Goal: Task Accomplishment & Management: Complete application form

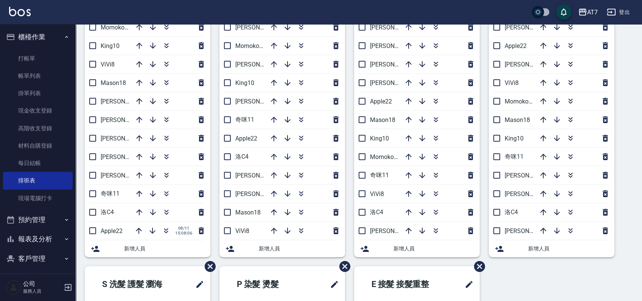
scroll to position [28, 0]
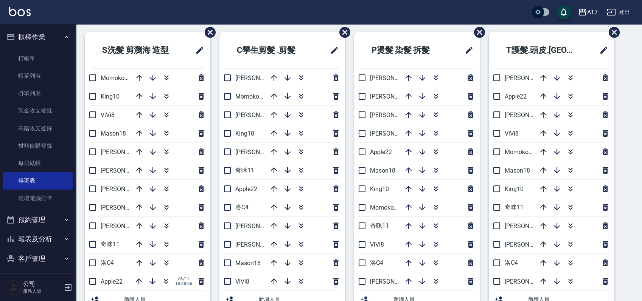
click at [46, 109] on link "現金收支登錄" at bounding box center [38, 110] width 70 height 17
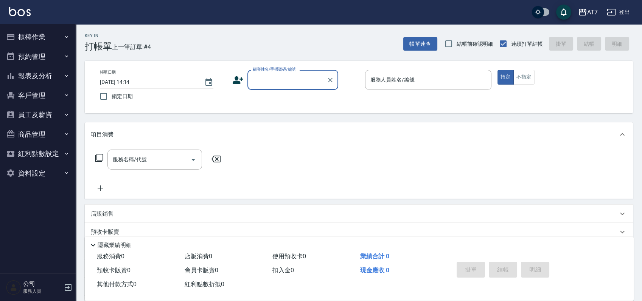
click at [292, 82] on input "顧客姓名/手機號碼/編號" at bounding box center [287, 79] width 73 height 13
type input "06120"
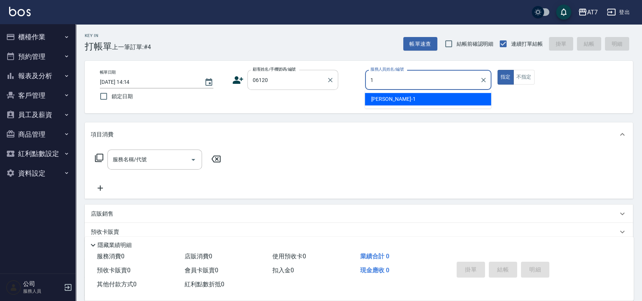
type input "[PERSON_NAME]-1"
type button "true"
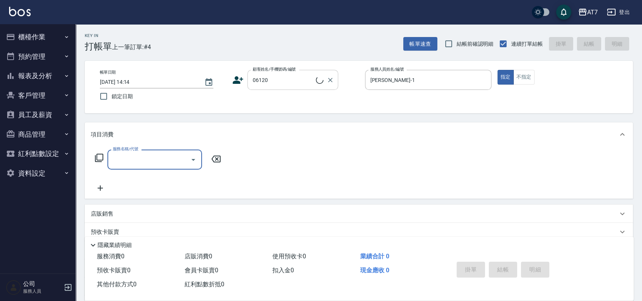
type input "公司單/06120-1/06120"
type input "303"
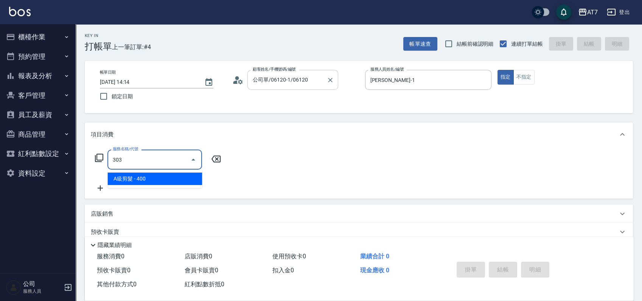
type input "40"
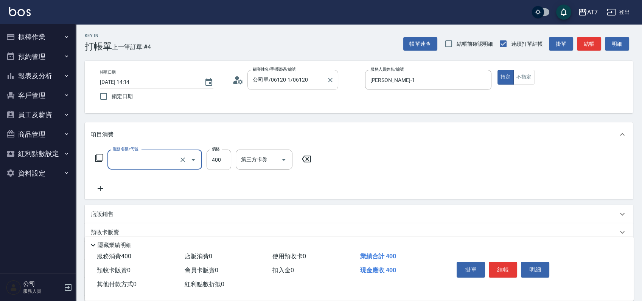
type input "0"
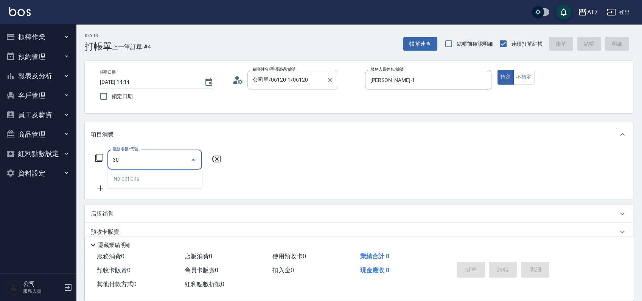
type input "305"
type input "50"
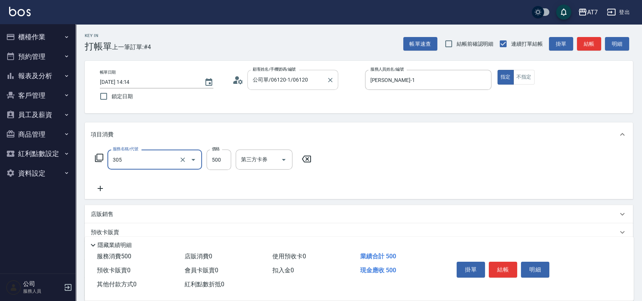
type input "A++剪髮(305)"
type input "0"
type input "65"
type input "60"
type input "650"
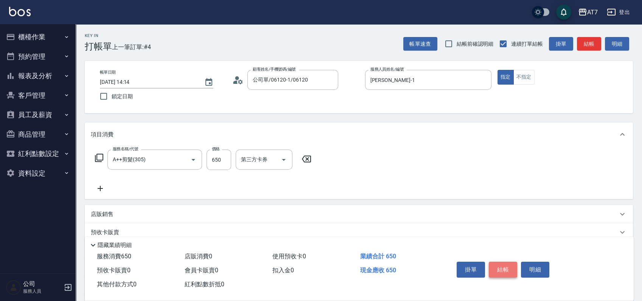
click at [502, 265] on button "結帳" at bounding box center [503, 270] width 28 height 16
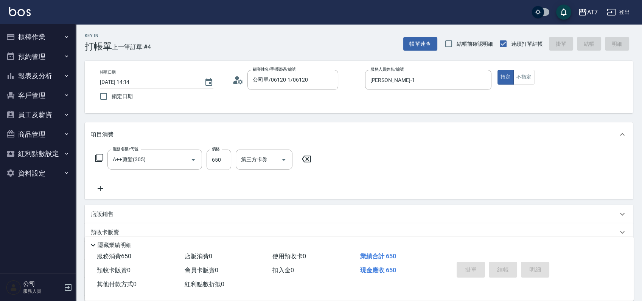
type input "[DATE] 15:45"
type input "0"
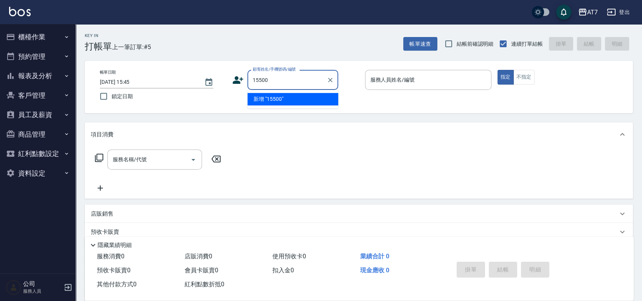
type input "15500"
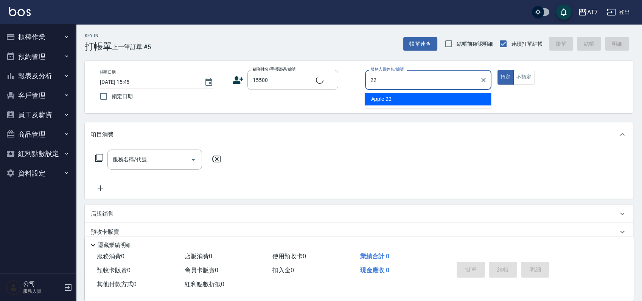
type input "22"
type input "公司/公司15500/15500"
type input "Apple-22"
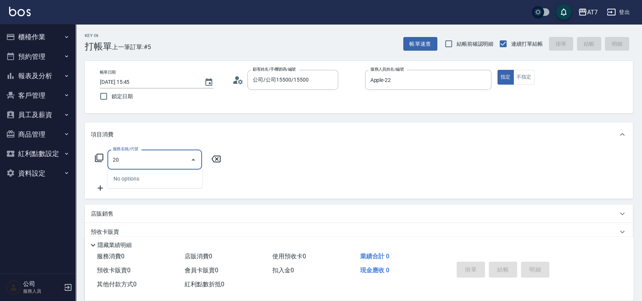
type input "200"
type input "150"
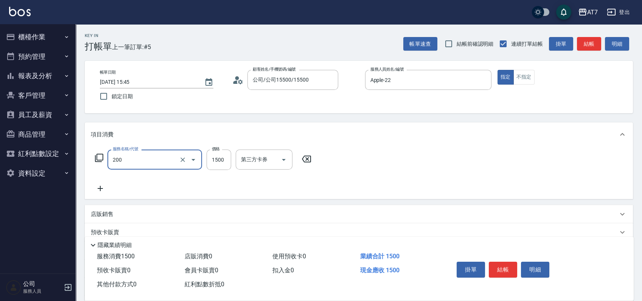
type input "燙髮(200)"
type input "0"
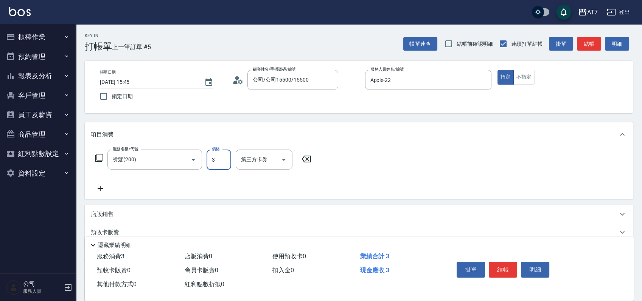
type input "38"
type input "30"
type input "388"
type input "380"
type input "3880"
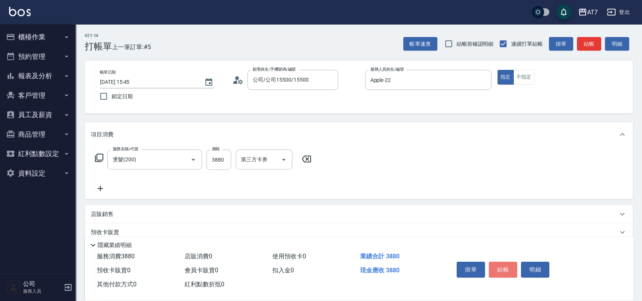
click at [502, 265] on button "結帳" at bounding box center [503, 270] width 28 height 16
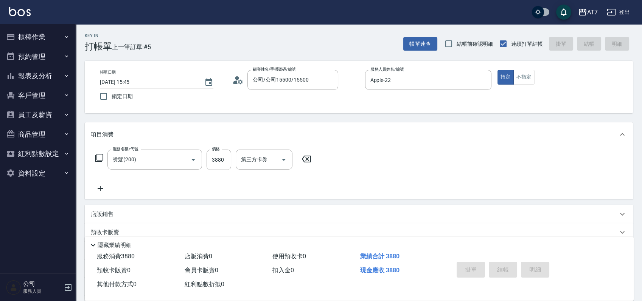
type input "0"
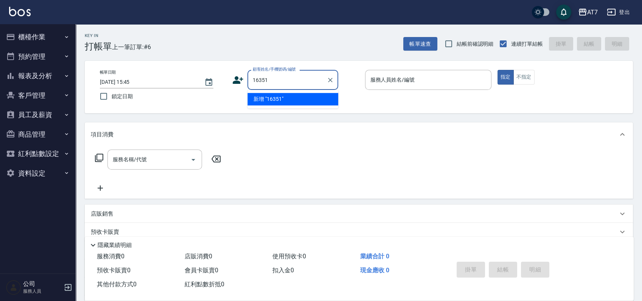
type input "16351"
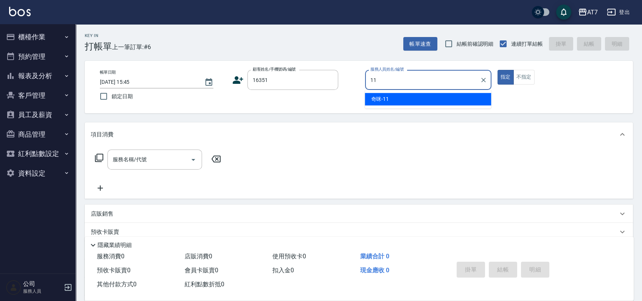
type input "奇咪-11"
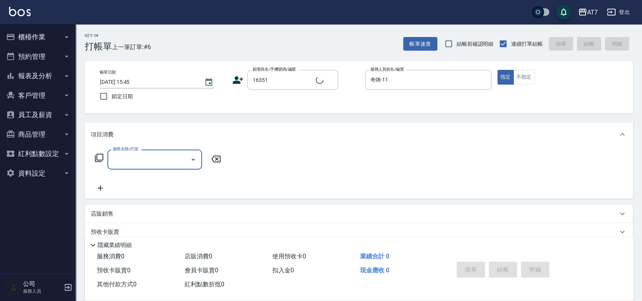
type input "公司/公司16351/16351"
type input "301"
type input "30"
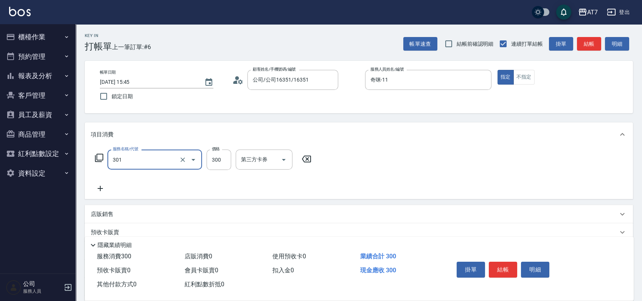
type input "學生剪髮(301)"
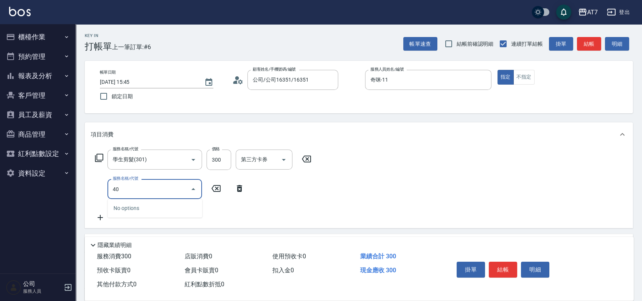
type input "400"
type input "180"
type input "染髮(400)"
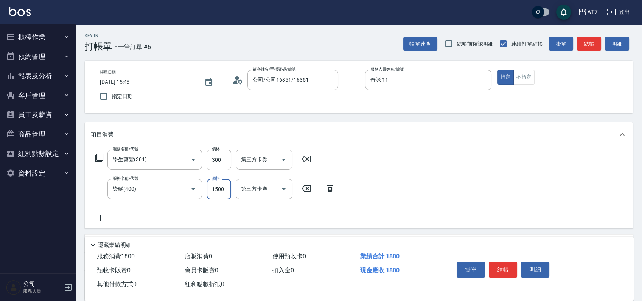
click at [502, 265] on button "結帳" at bounding box center [503, 270] width 28 height 16
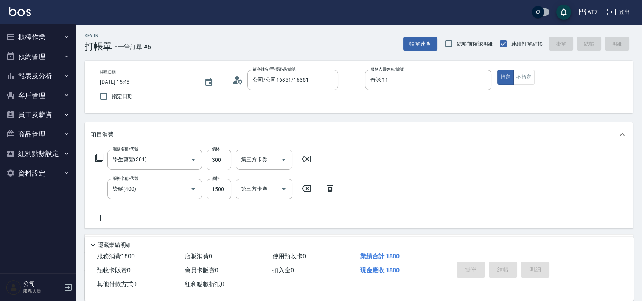
type input "[DATE] 15:46"
type input "0"
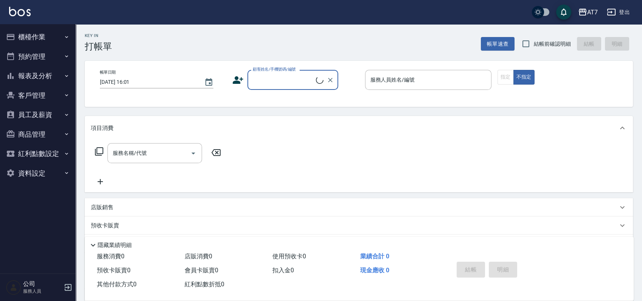
click at [51, 35] on button "櫃檯作業" at bounding box center [38, 37] width 70 height 20
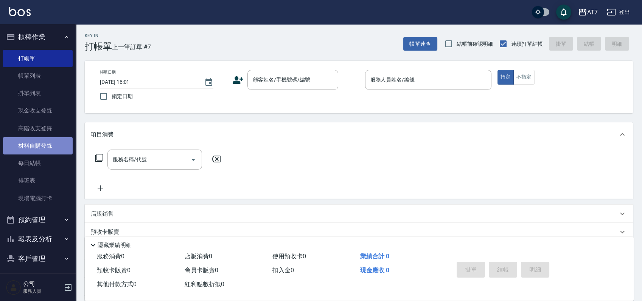
click at [40, 142] on link "材料自購登錄" at bounding box center [38, 145] width 70 height 17
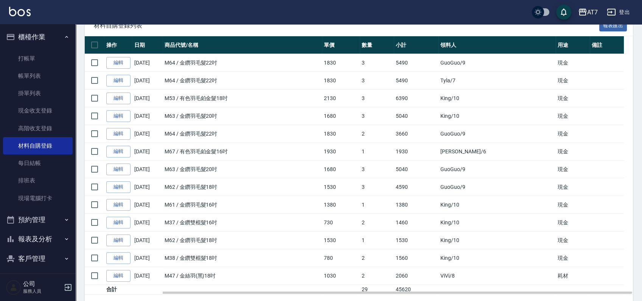
scroll to position [110, 0]
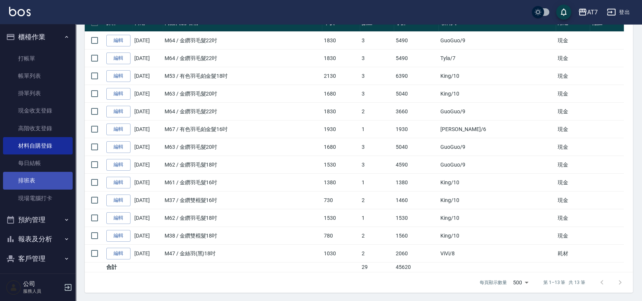
click at [41, 187] on link "排班表" at bounding box center [38, 180] width 70 height 17
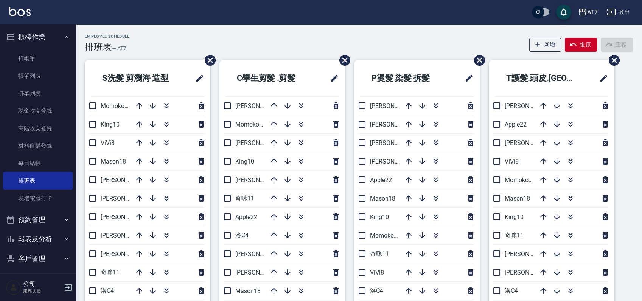
click at [319, 40] on div "Employee Schedule 排班表 — AT7 新增 復原 重做" at bounding box center [359, 43] width 548 height 19
